Goal: Task Accomplishment & Management: Use online tool/utility

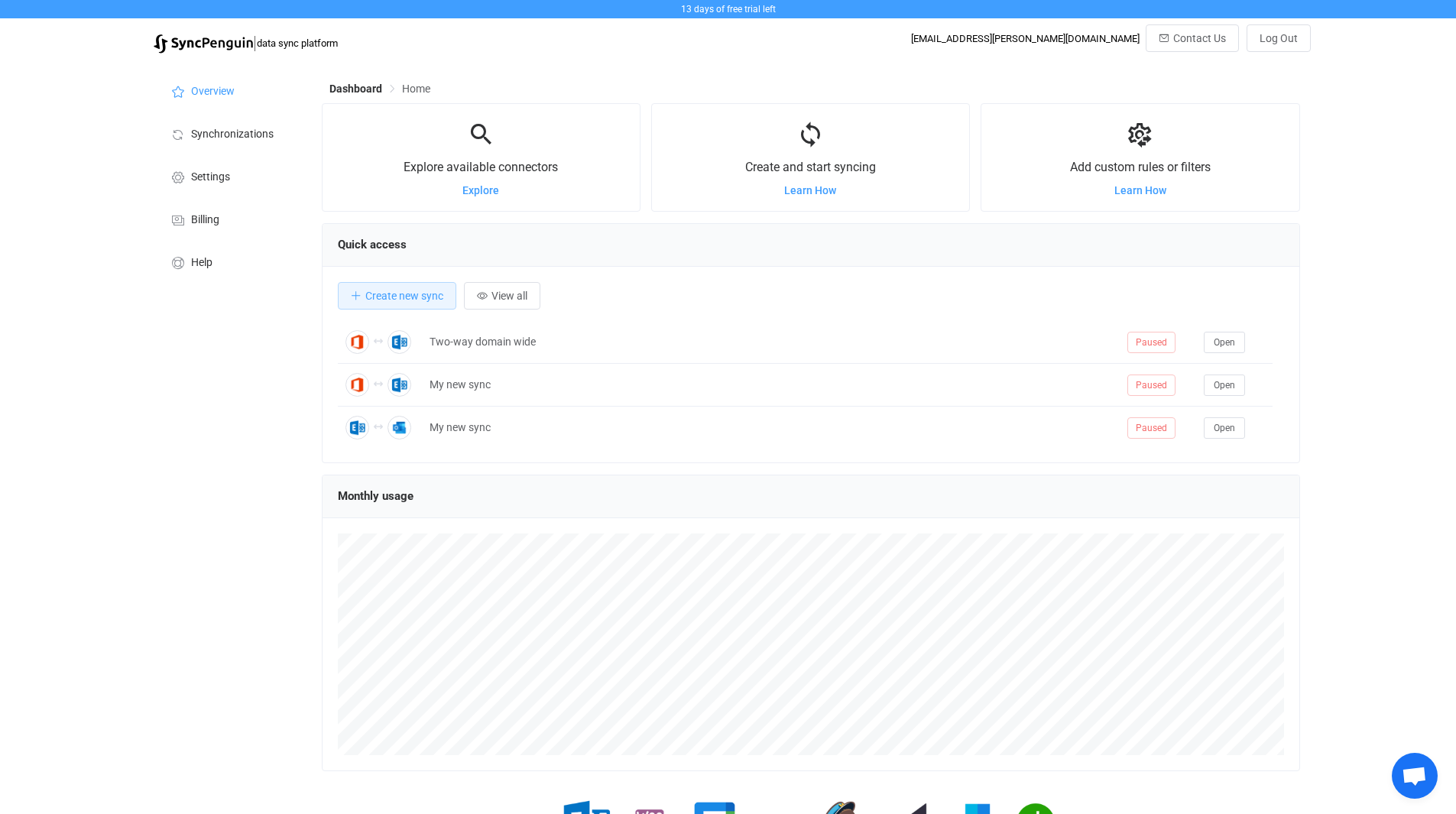
scroll to position [296, 978]
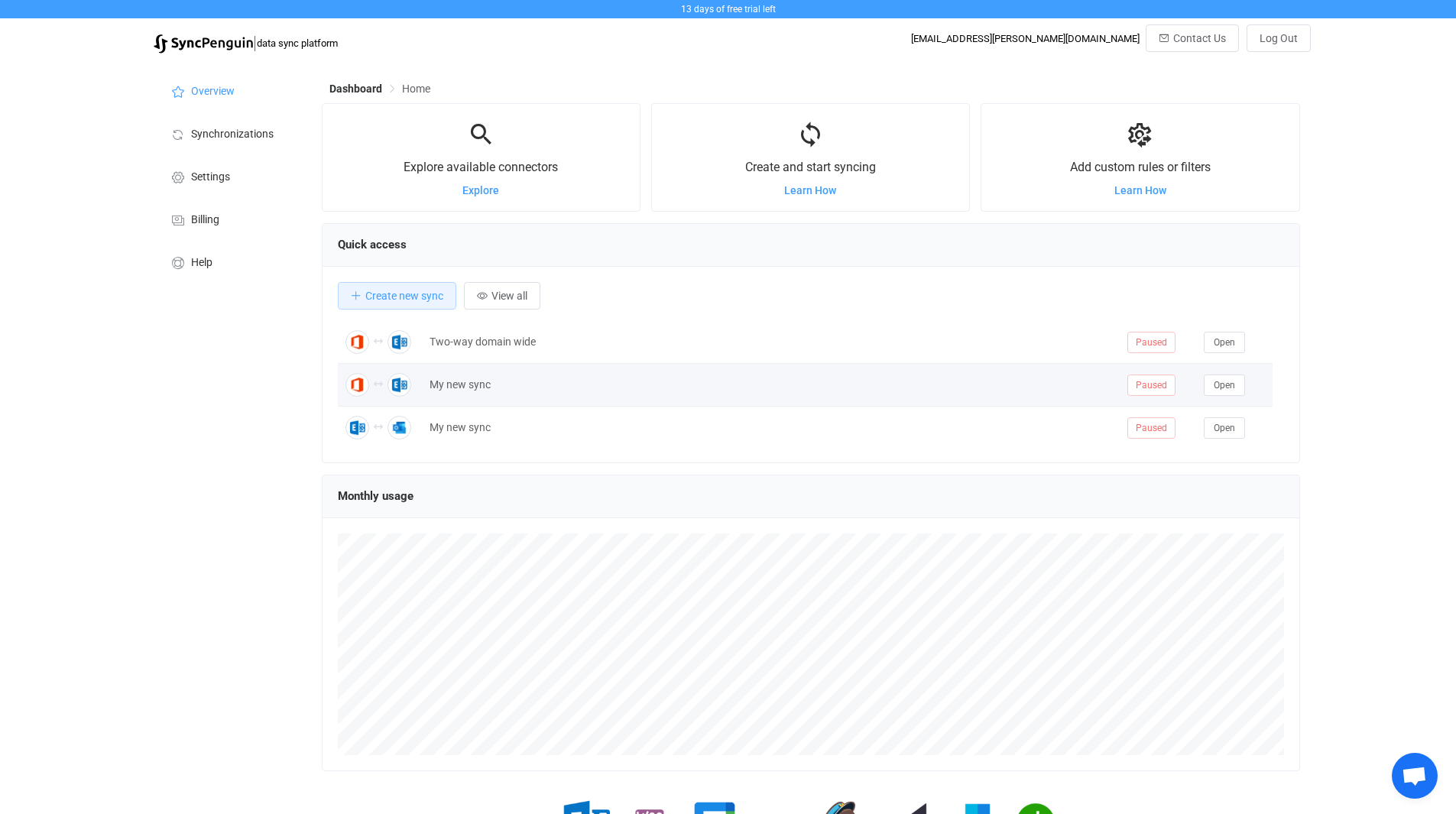
click at [462, 384] on div "My new sync" at bounding box center [771, 385] width 698 height 17
click at [382, 387] on icon at bounding box center [378, 384] width 10 height 10
click at [1220, 382] on span "Open" at bounding box center [1224, 385] width 22 height 10
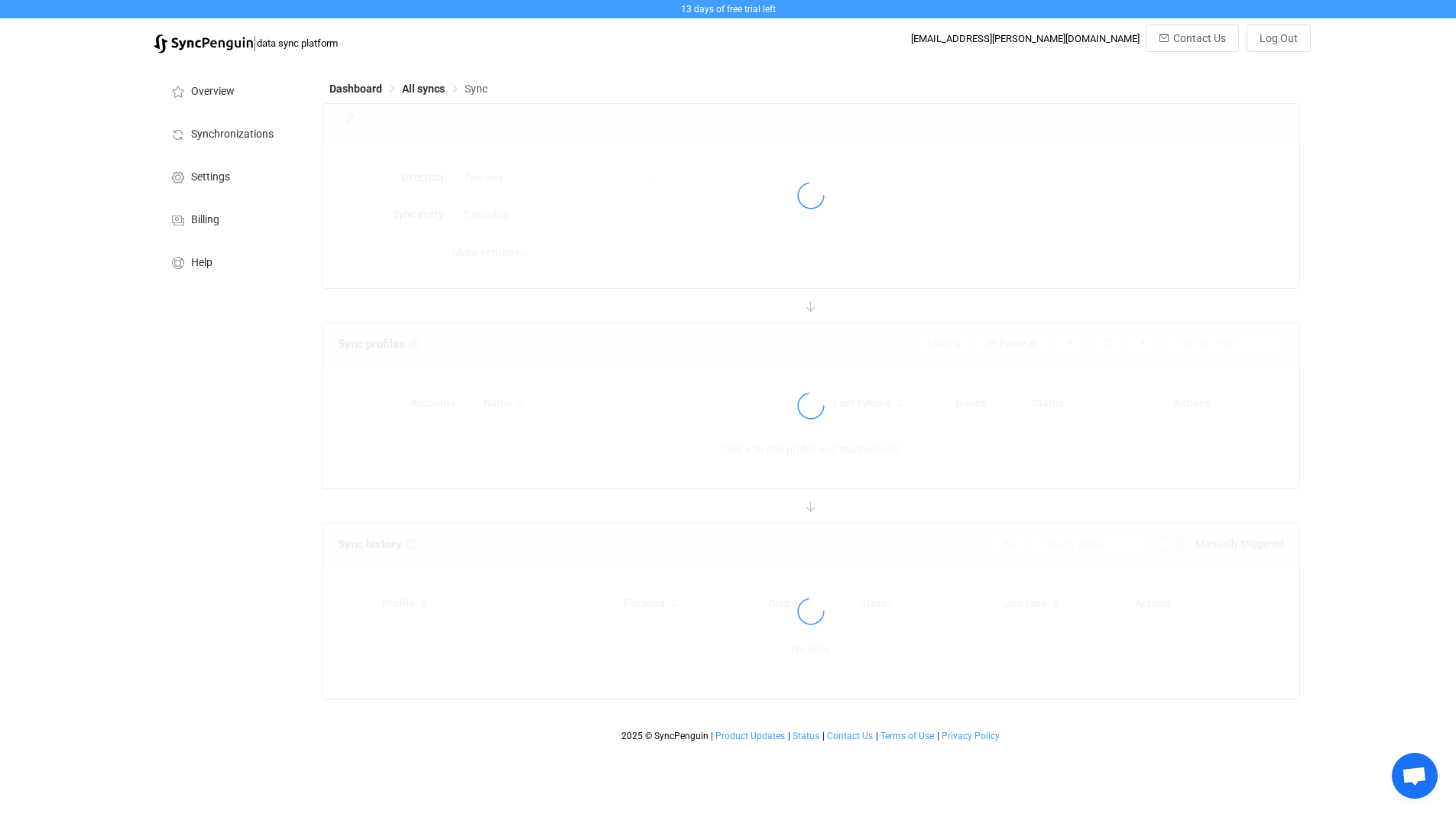
type input "10 minutes"
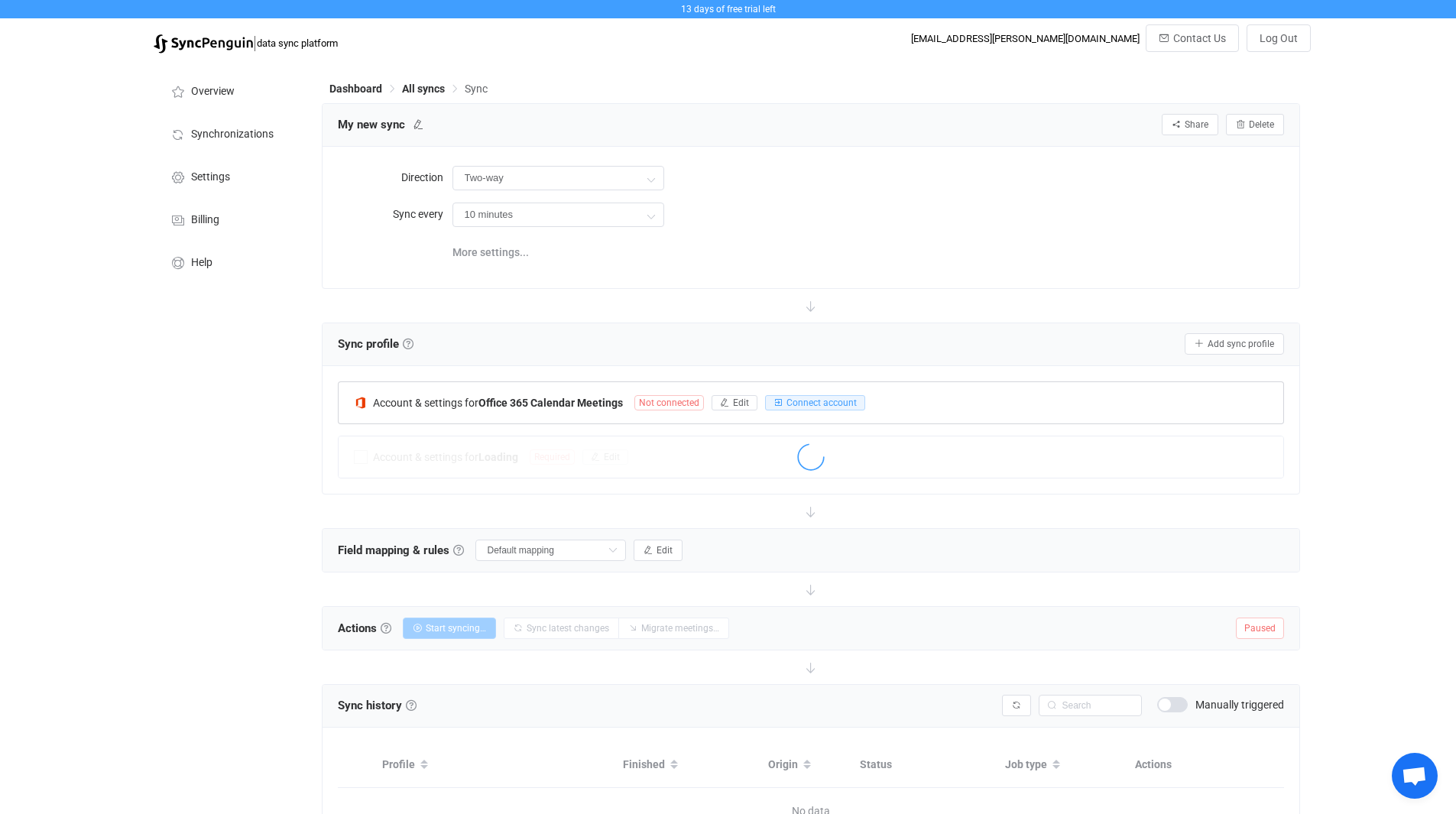
click at [720, 403] on div at bounding box center [811, 404] width 944 height 35
click at [734, 400] on span "Edit" at bounding box center [741, 402] width 16 height 10
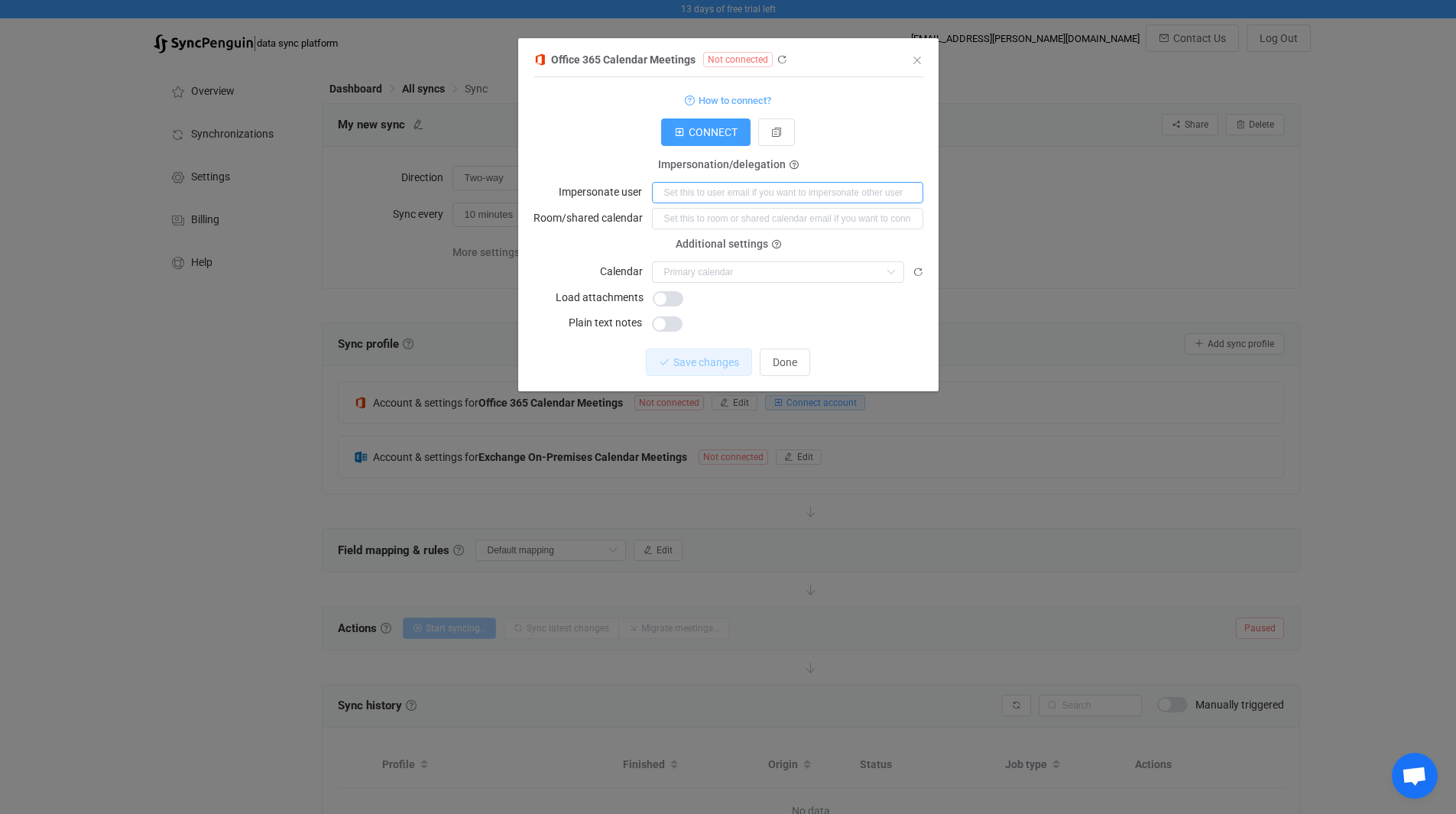
click at [692, 196] on input "dialog" at bounding box center [787, 192] width 271 height 22
click at [915, 62] on icon "Close" at bounding box center [917, 60] width 12 height 12
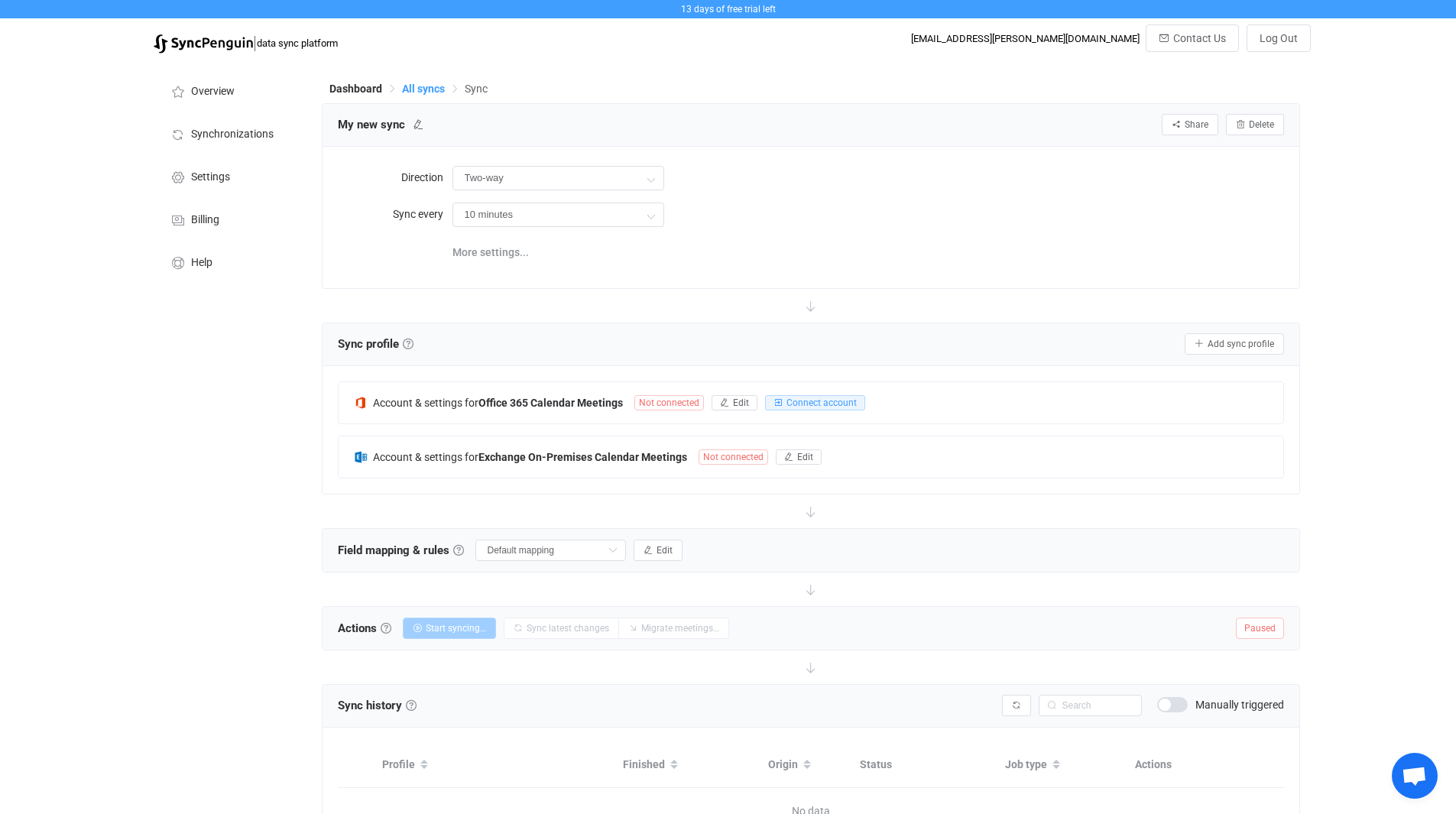
click at [426, 89] on span "All syncs" at bounding box center [423, 89] width 43 height 12
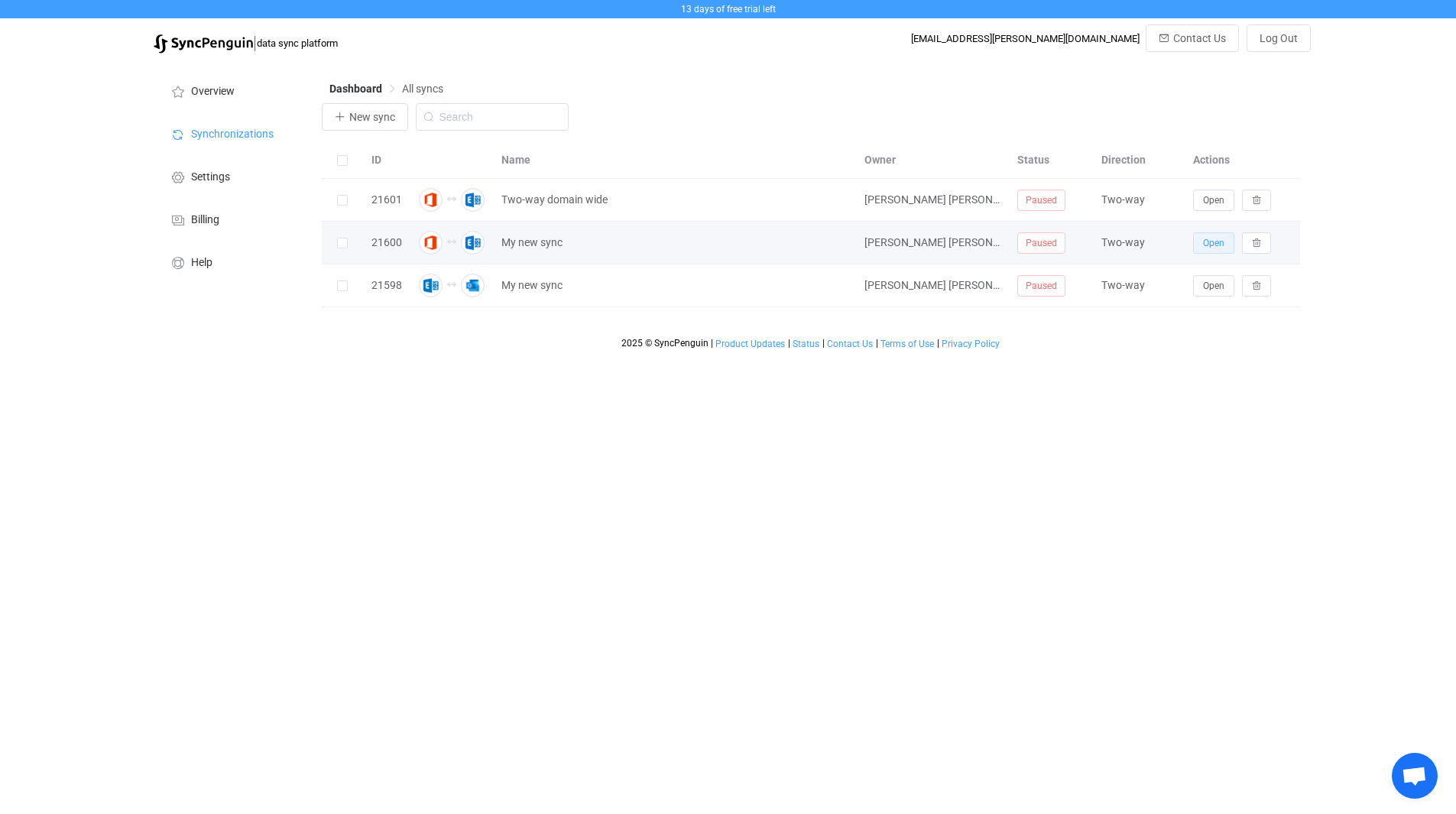
click at [1208, 247] on span "Open" at bounding box center [1214, 243] width 22 height 10
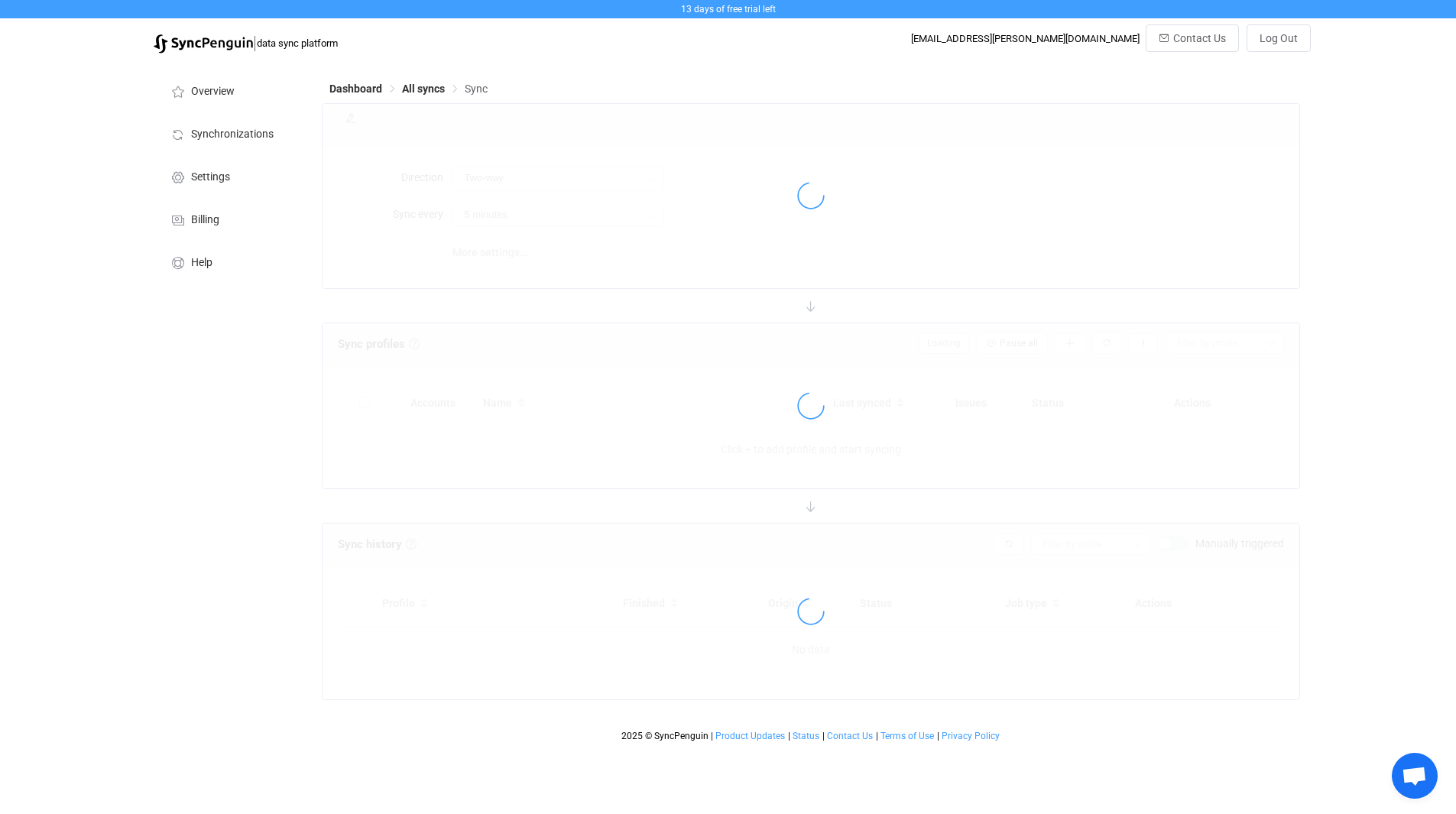
type input "10 minutes"
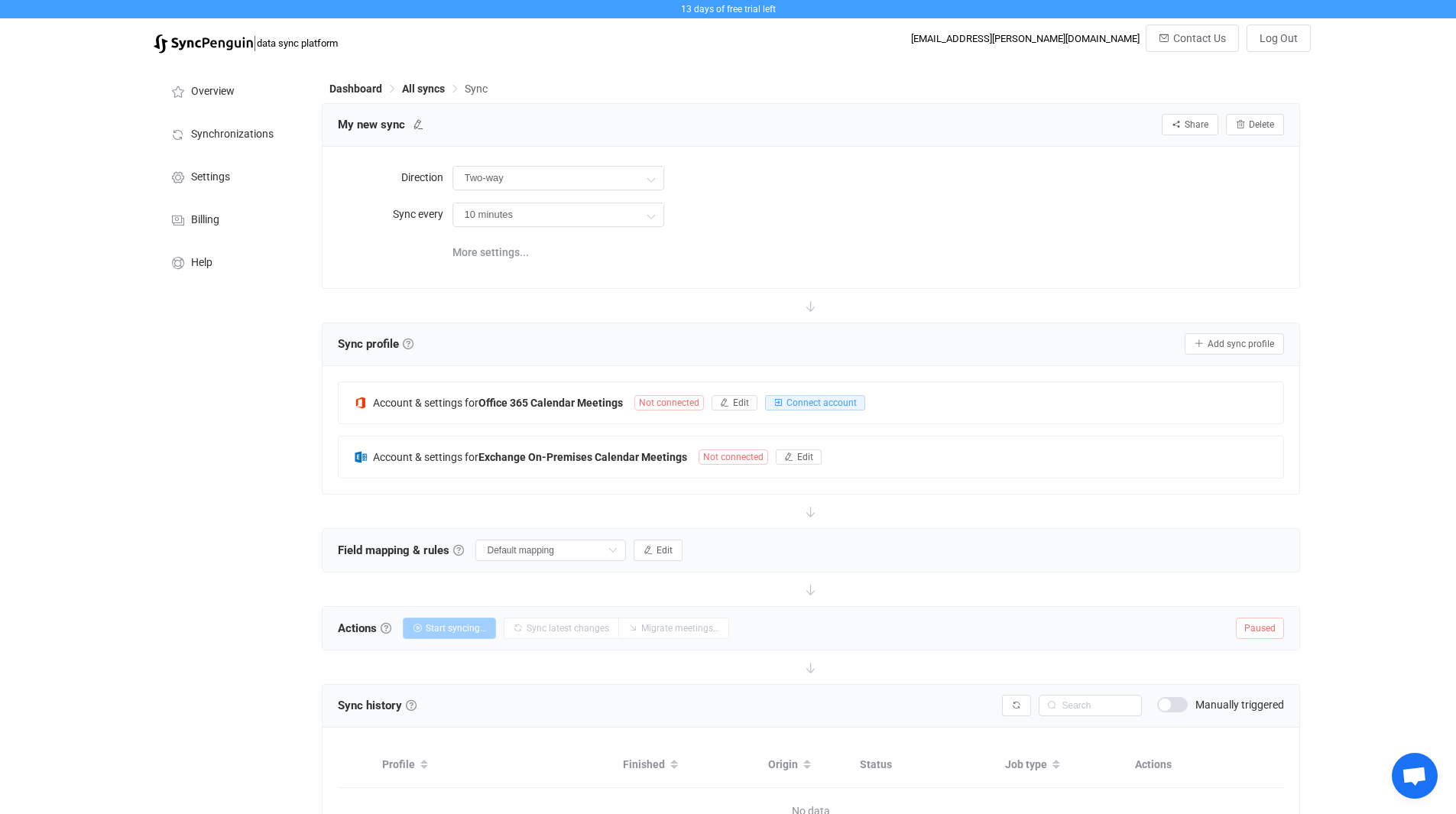
click at [1410, 113] on div "13 days of free trial left | data sync platform [EMAIL_ADDRESS][PERSON_NAME][DO…" at bounding box center [728, 455] width 1456 height 910
